Goal: Information Seeking & Learning: Learn about a topic

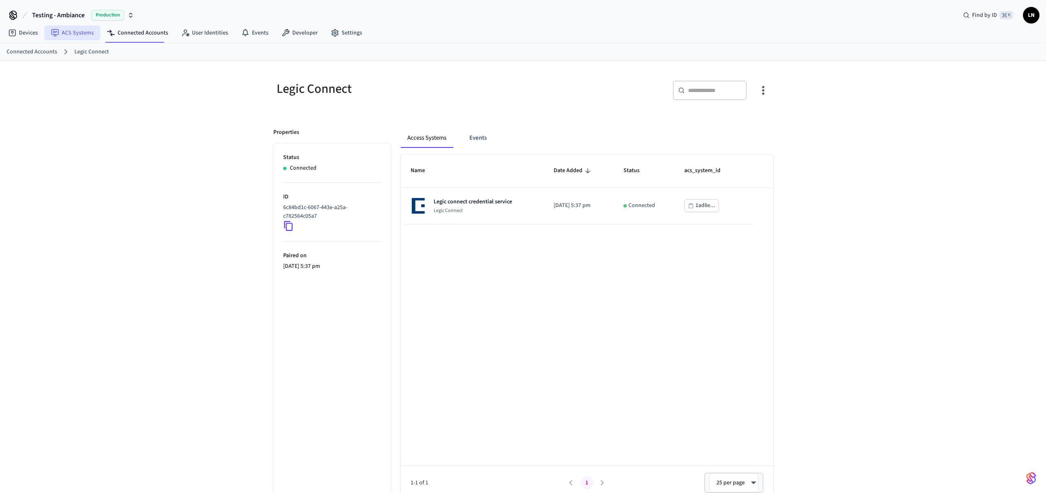
click at [82, 35] on link "ACS Systems" at bounding box center [72, 32] width 56 height 15
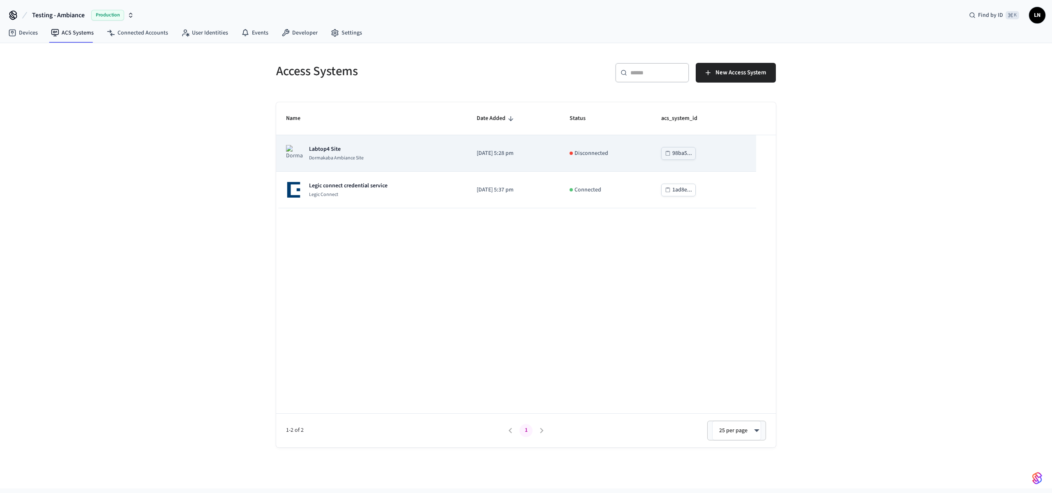
click at [432, 162] on td "Labtop4 Site Dormakaba Ambiance Site" at bounding box center [371, 153] width 191 height 37
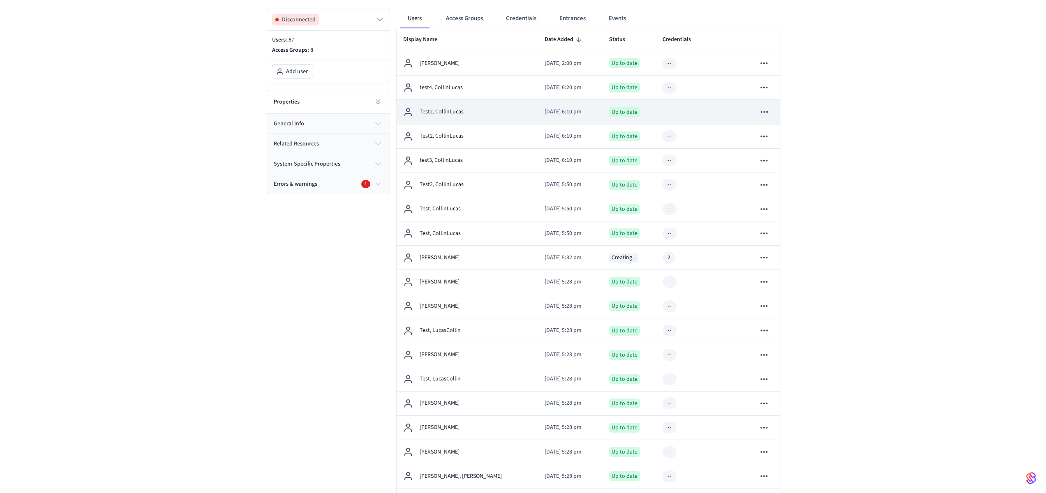
scroll to position [159, 0]
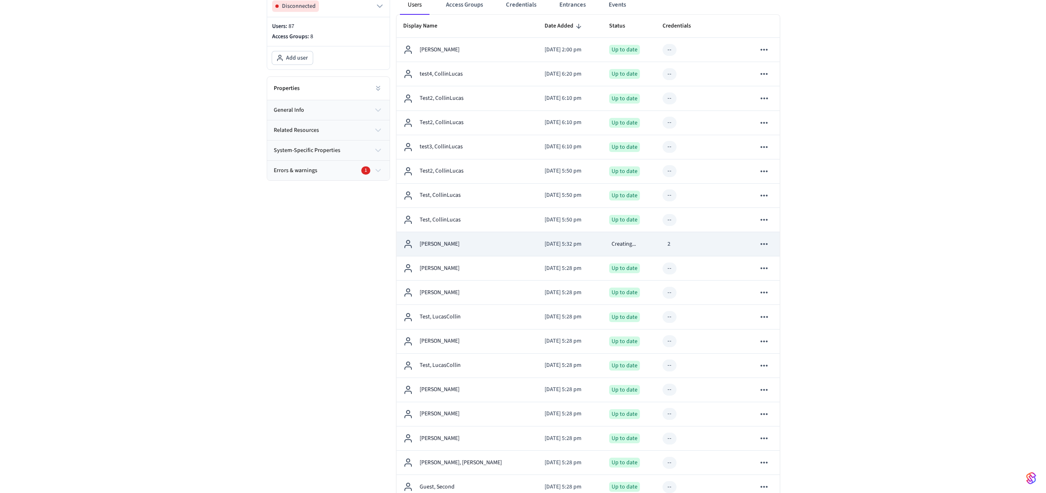
click at [635, 242] on div "Creating..." at bounding box center [629, 244] width 41 height 10
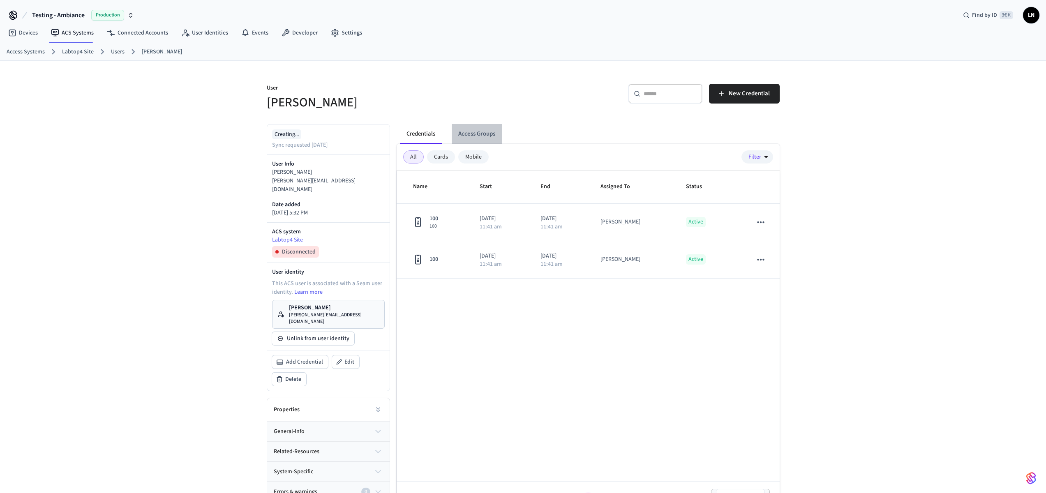
click at [467, 128] on button "Access Groups" at bounding box center [477, 134] width 50 height 20
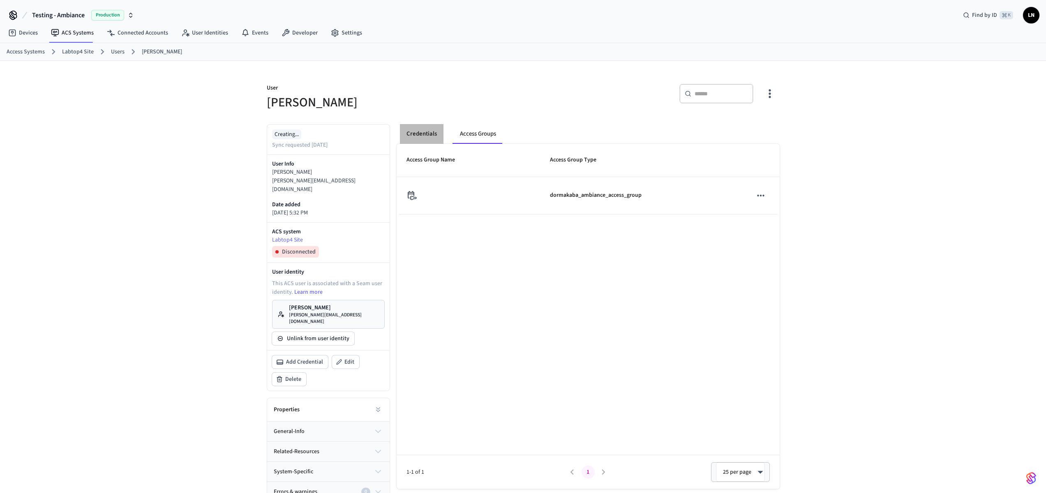
click at [416, 136] on button "Credentials" at bounding box center [422, 134] width 44 height 20
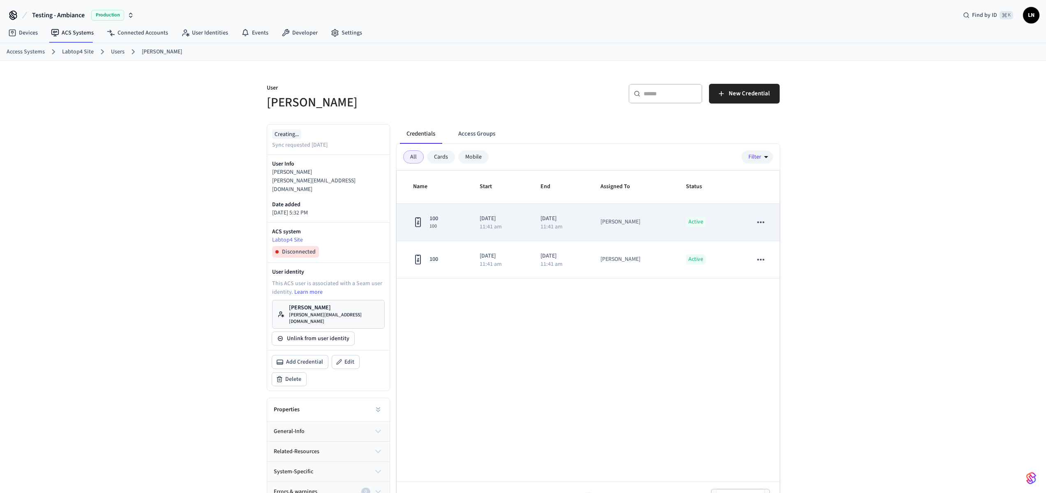
click at [458, 217] on td "100 100" at bounding box center [433, 222] width 73 height 37
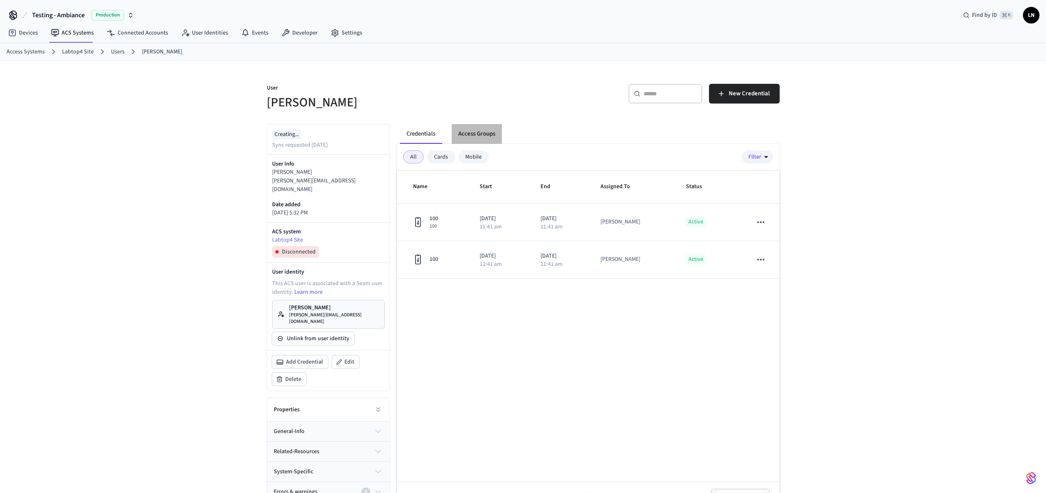
click at [478, 132] on button "Access Groups" at bounding box center [477, 134] width 50 height 20
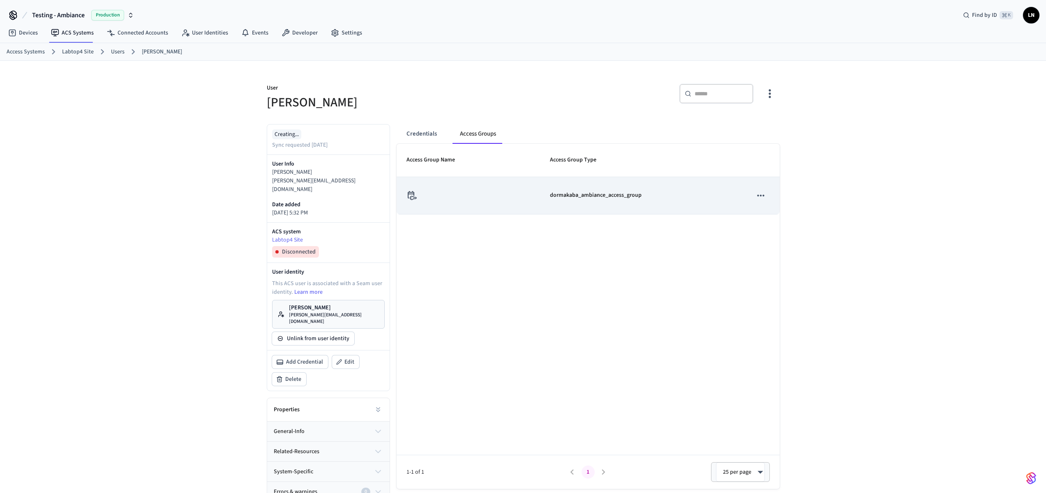
click at [515, 196] on div "sticky table" at bounding box center [468, 195] width 124 height 9
click at [625, 208] on td "dormakaba_ambiance_access_group" at bounding box center [641, 195] width 203 height 37
click at [606, 179] on td "dormakaba_ambiance_access_group" at bounding box center [641, 195] width 203 height 37
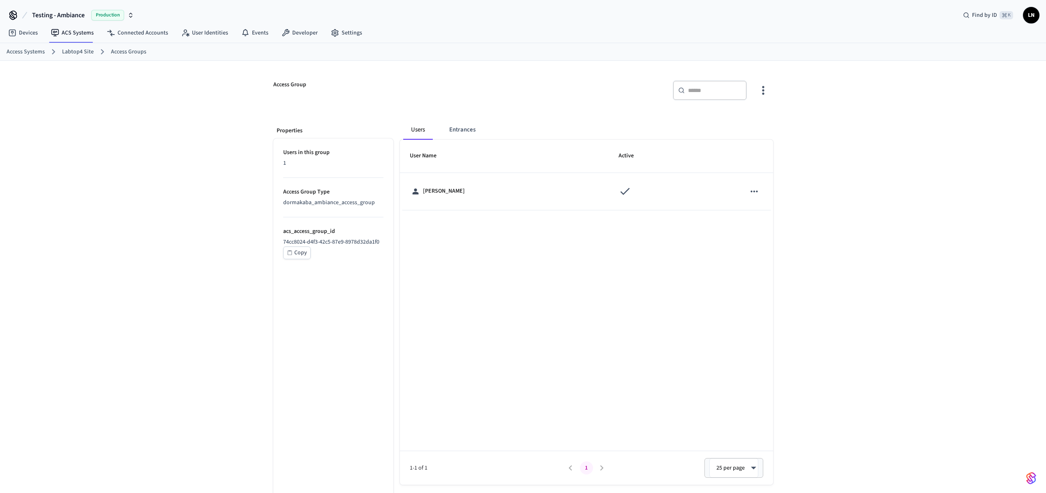
click at [450, 143] on th "User Name" at bounding box center [504, 156] width 209 height 33
click at [458, 133] on button "Entrances" at bounding box center [462, 130] width 39 height 20
click at [426, 125] on button "Users" at bounding box center [418, 130] width 30 height 20
click at [861, 167] on div "Access Group ​ ​ Properties Users in this group 1 Access Group Type dormakaba_a…" at bounding box center [523, 283] width 1046 height 445
click at [502, 138] on div "Users Entrances" at bounding box center [588, 130] width 370 height 20
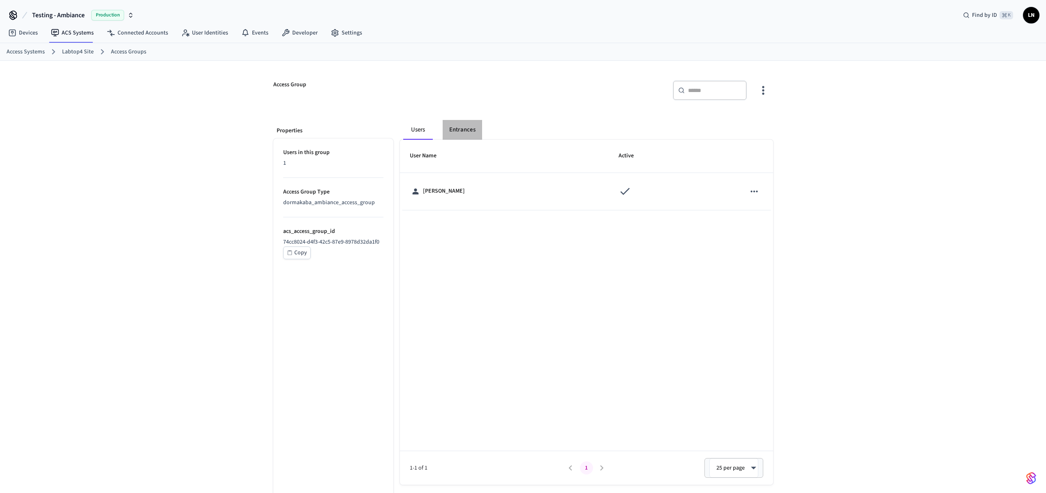
click at [476, 131] on button "Entrances" at bounding box center [462, 130] width 39 height 20
click at [425, 135] on button "Users" at bounding box center [418, 130] width 30 height 20
click at [842, 336] on div "Access Group ​ ​ Properties Users in this group 1 Access Group Type dormakaba_a…" at bounding box center [523, 283] width 1046 height 445
